Goal: Task Accomplishment & Management: Manage account settings

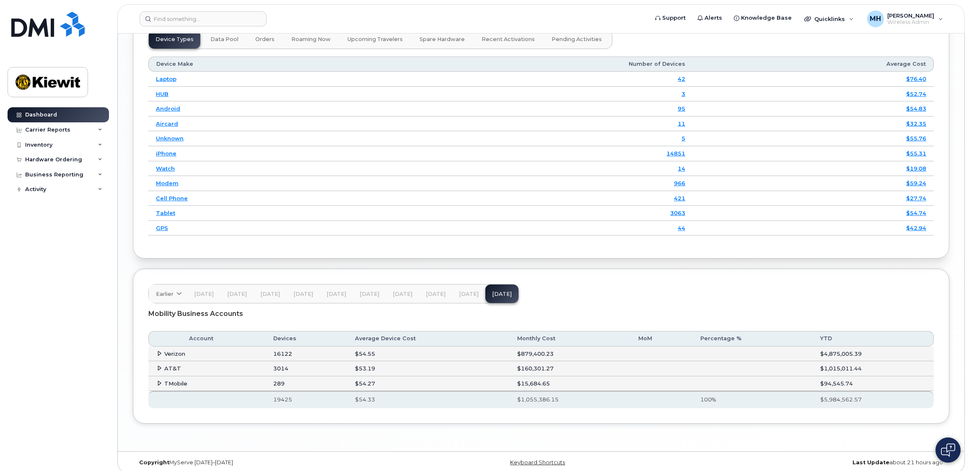
scroll to position [1181, 0]
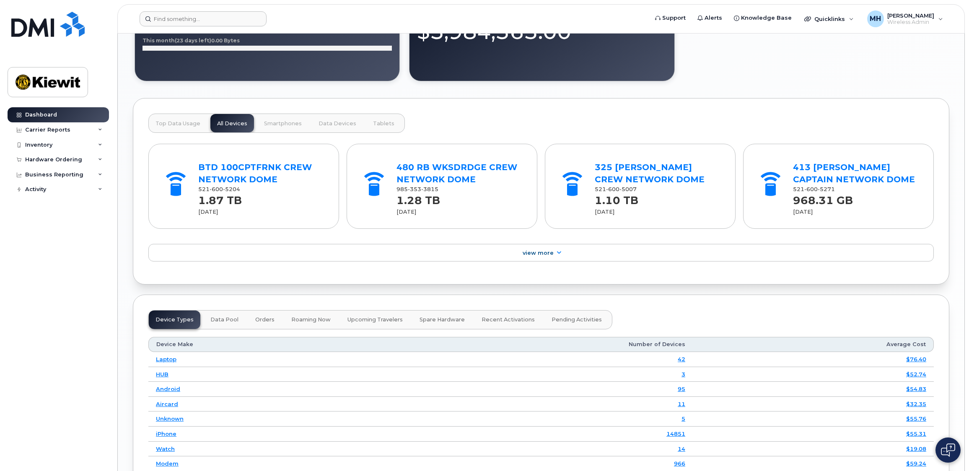
scroll to position [804, 0]
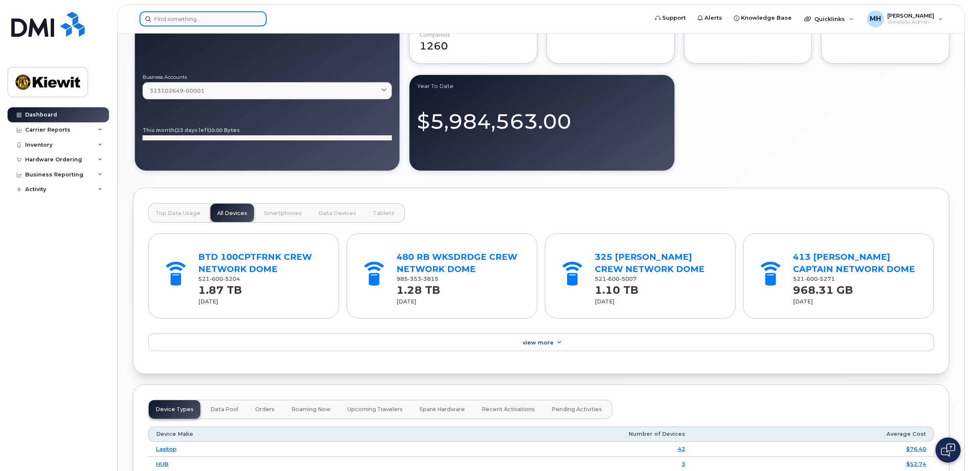
click at [220, 14] on input at bounding box center [203, 18] width 127 height 15
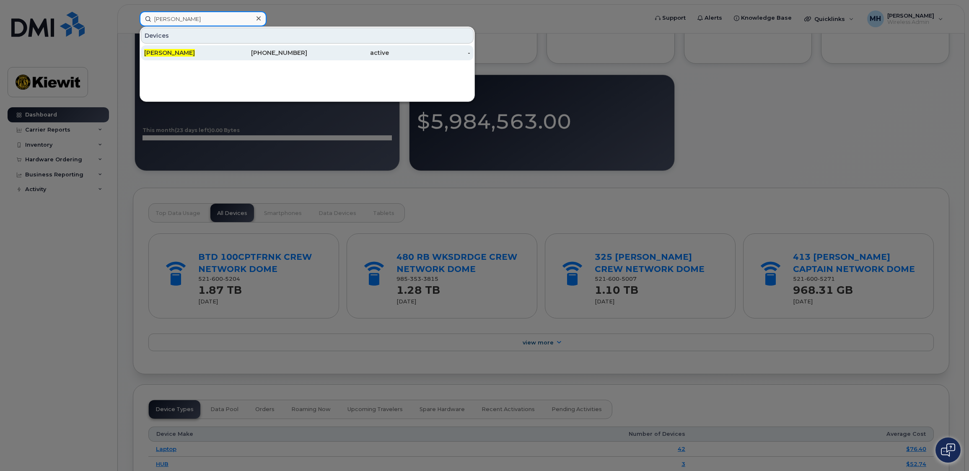
type input "matt hester"
click at [185, 52] on span "[PERSON_NAME]" at bounding box center [169, 53] width 51 height 8
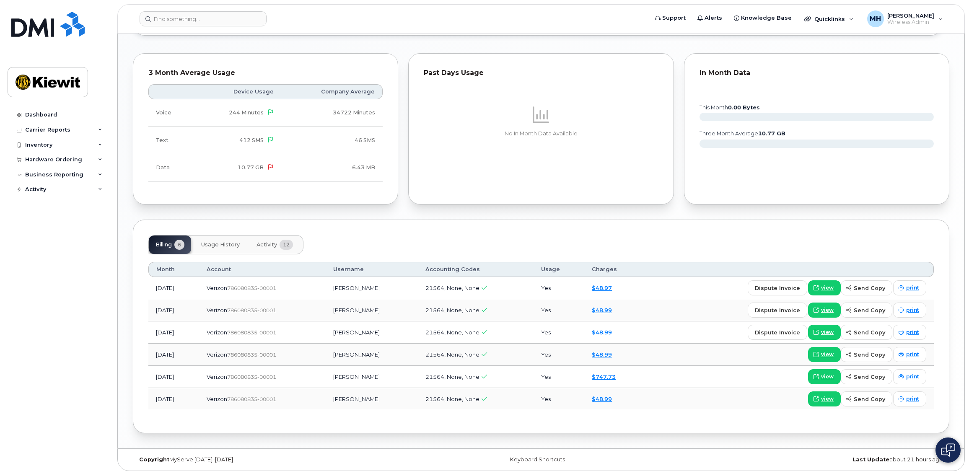
scroll to position [726, 0]
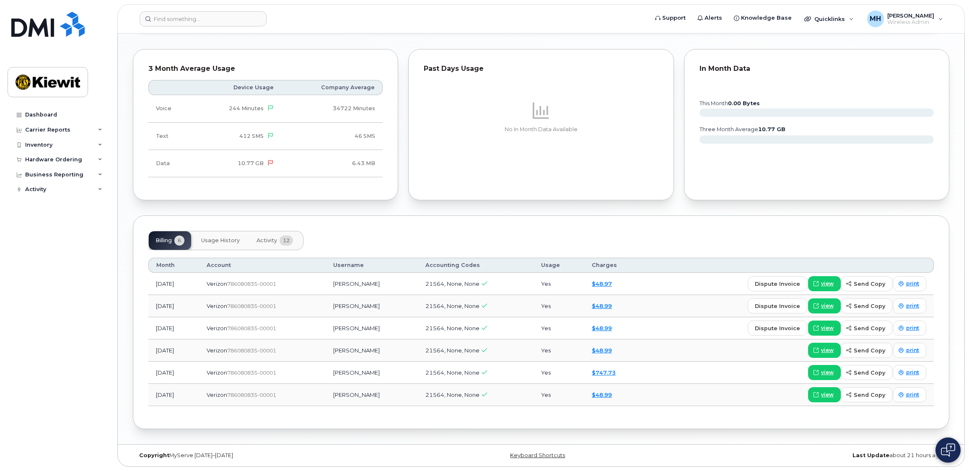
click at [221, 241] on span "Usage History" at bounding box center [220, 240] width 39 height 7
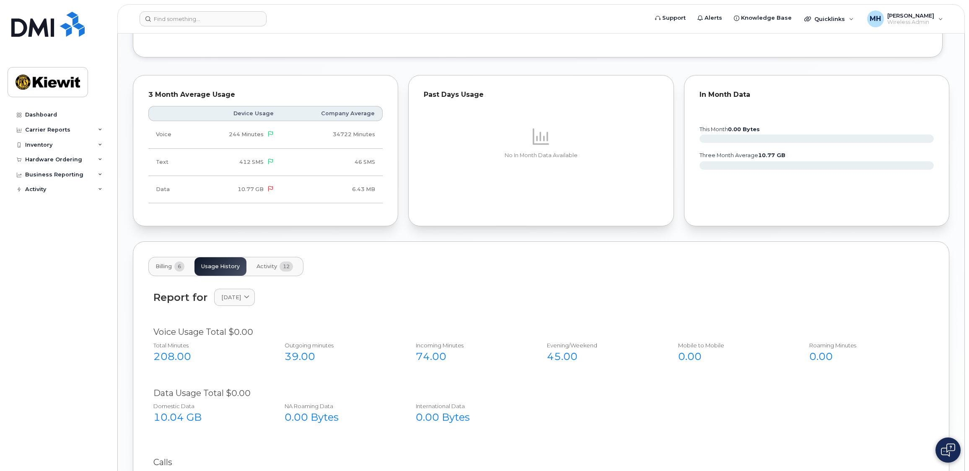
scroll to position [684, 0]
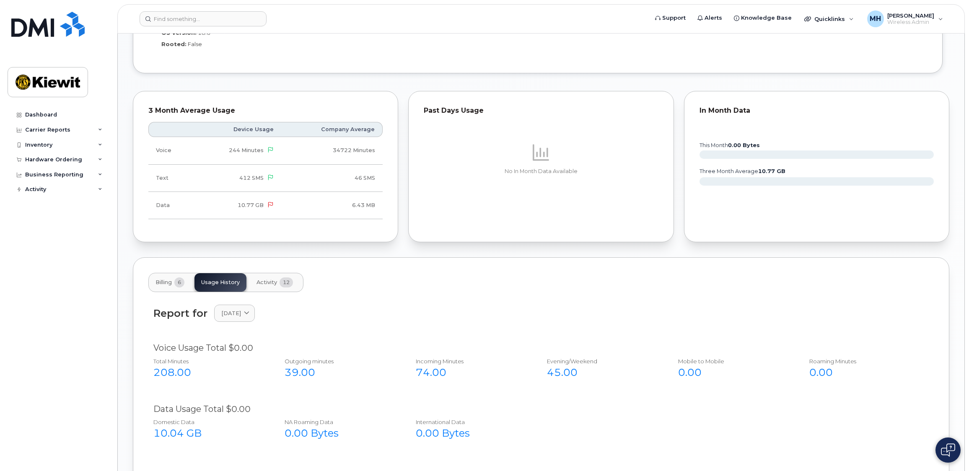
click at [270, 282] on span "Activity" at bounding box center [267, 282] width 21 height 7
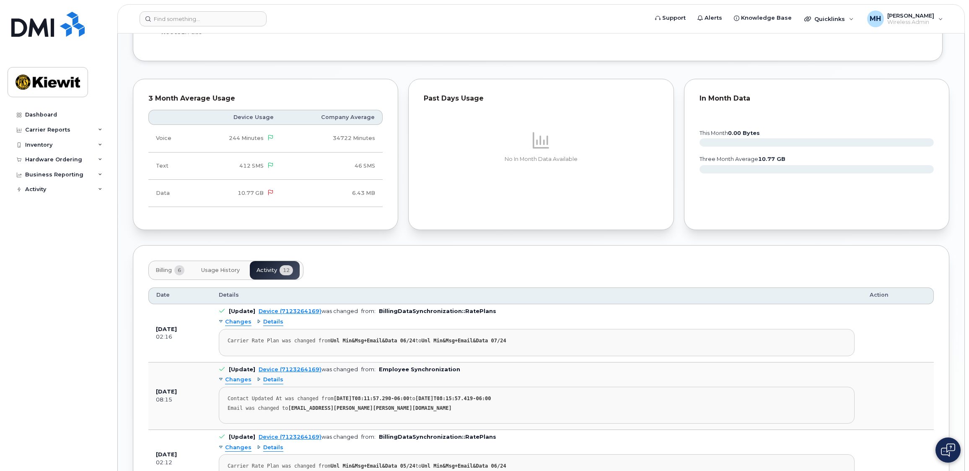
scroll to position [682, 0]
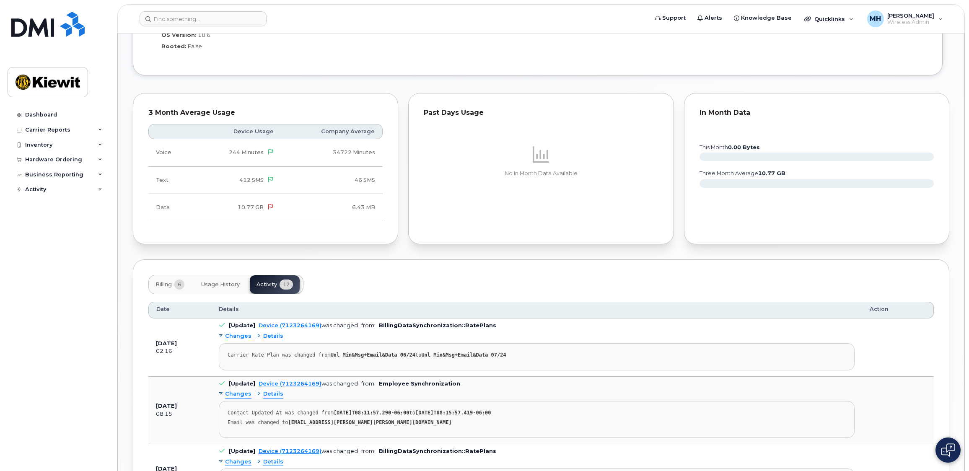
click at [217, 284] on span "Usage History" at bounding box center [220, 284] width 39 height 7
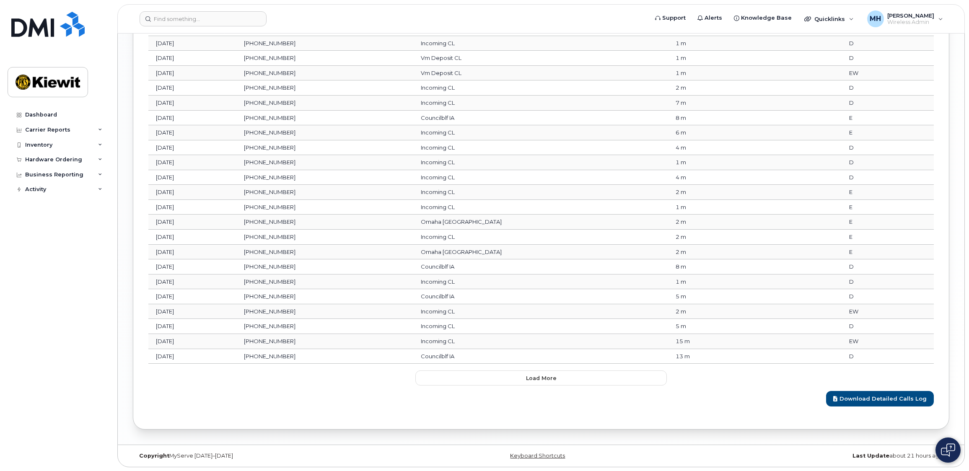
scroll to position [1198, 0]
click at [533, 376] on span "Load more" at bounding box center [541, 378] width 31 height 8
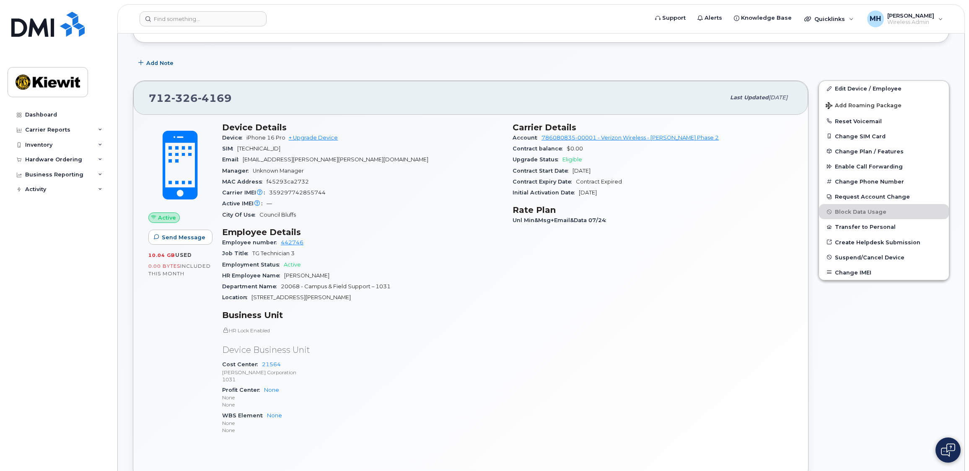
scroll to position [104, 0]
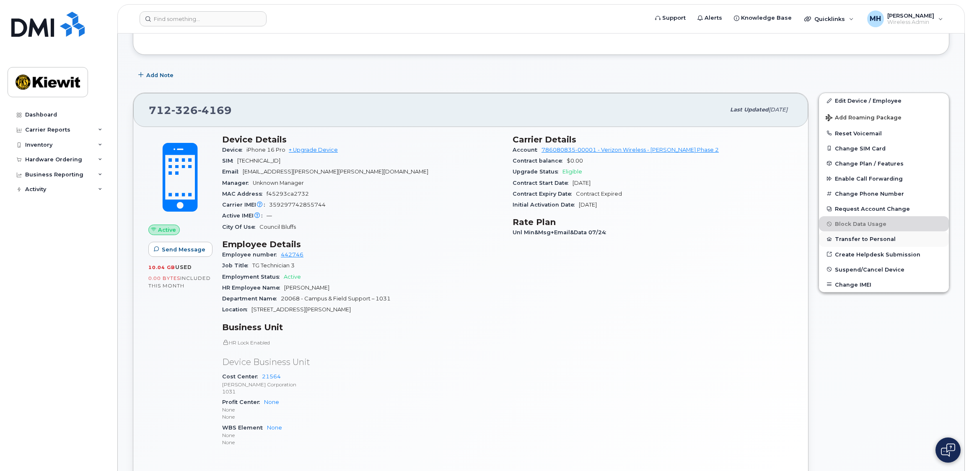
click at [879, 239] on button "Transfer to Personal" at bounding box center [884, 238] width 130 height 15
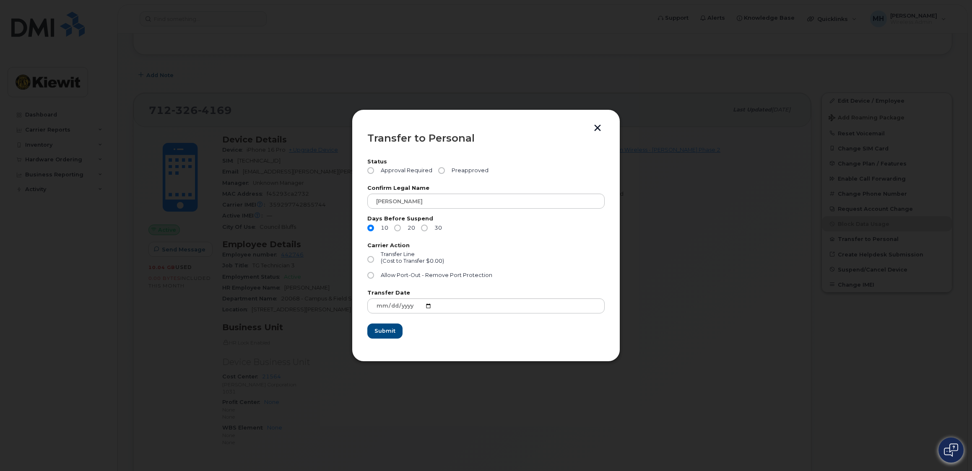
click at [597, 129] on button "button" at bounding box center [597, 128] width 13 height 9
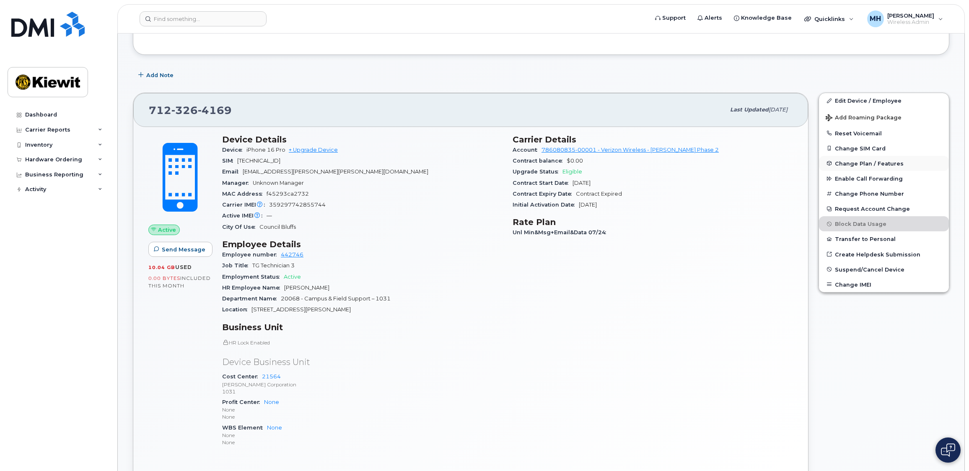
click at [869, 161] on span "Change Plan / Features" at bounding box center [869, 163] width 69 height 6
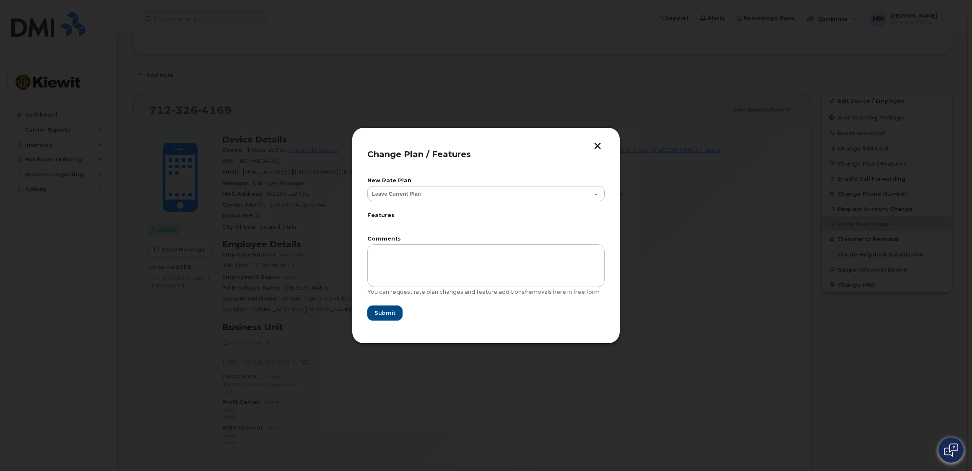
click at [599, 143] on button "button" at bounding box center [597, 147] width 13 height 9
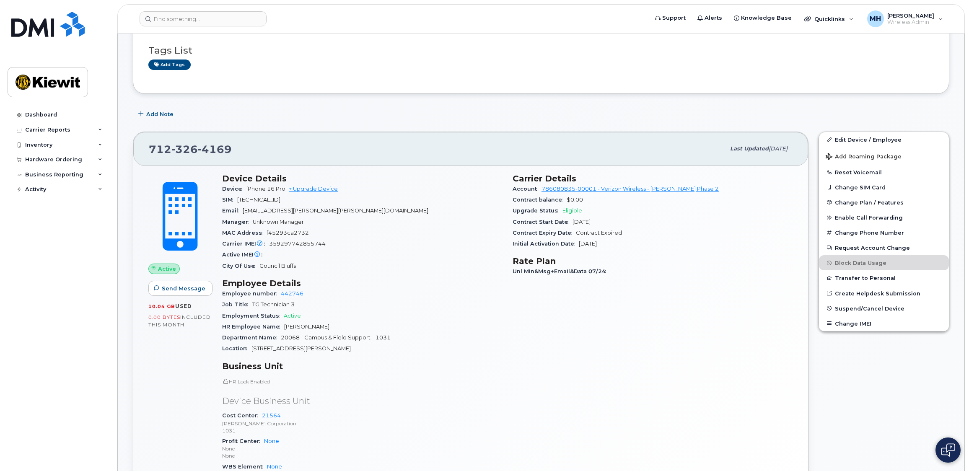
scroll to position [0, 0]
